Goal: Find specific page/section: Find specific page/section

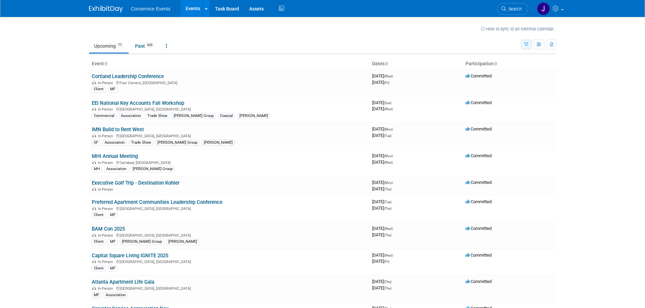
click at [527, 43] on icon "button" at bounding box center [526, 45] width 4 height 4
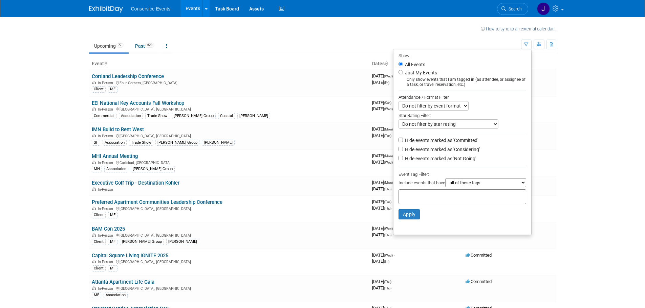
click at [433, 195] on input "text" at bounding box center [428, 196] width 54 height 7
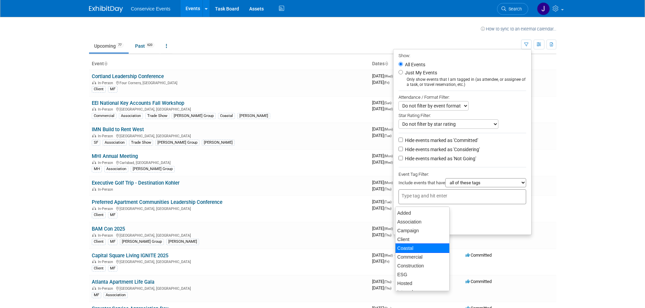
click at [426, 249] on div "Coastal" at bounding box center [422, 248] width 55 height 9
type input "Coastal"
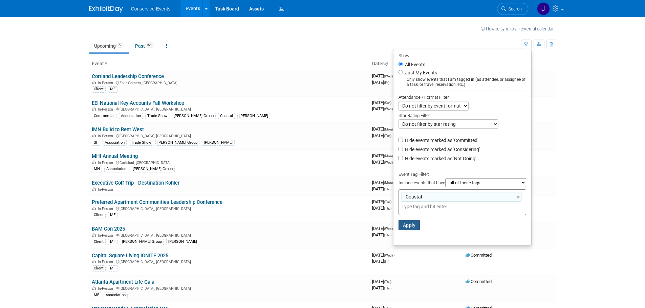
click at [408, 229] on button "Apply" at bounding box center [409, 225] width 22 height 10
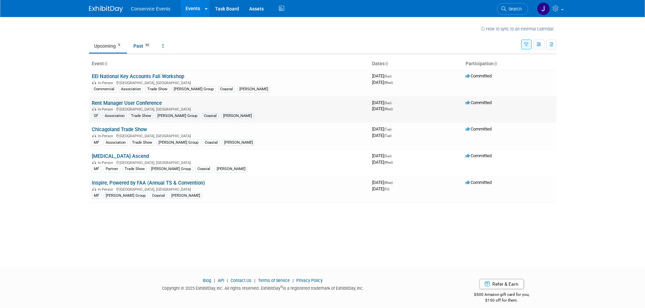
click at [147, 104] on link "Rent Manager User Conference" at bounding box center [127, 103] width 70 height 6
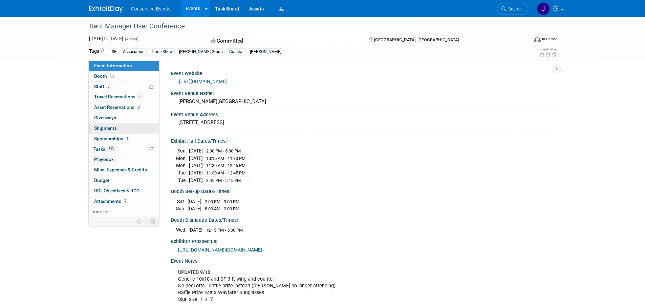
click at [110, 129] on span "Shipments 0" at bounding box center [105, 128] width 23 height 5
